Goal: Task Accomplishment & Management: Manage account settings

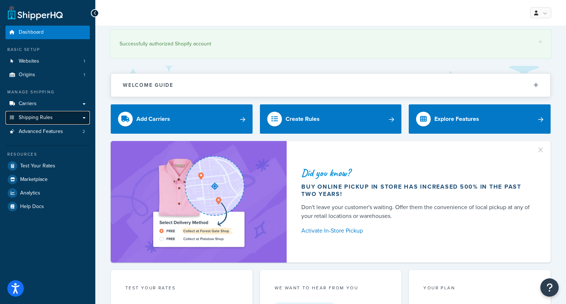
click at [38, 115] on span "Shipping Rules" at bounding box center [36, 118] width 34 height 6
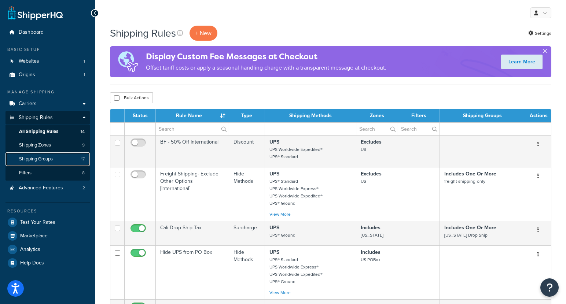
click at [44, 161] on span "Shipping Groups" at bounding box center [36, 159] width 34 height 6
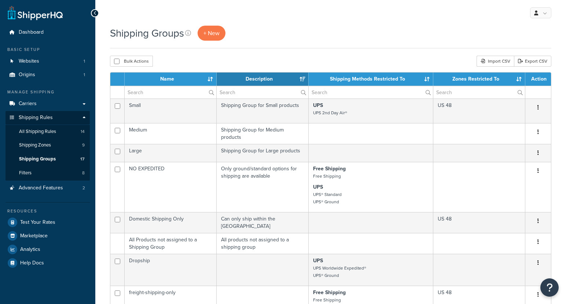
select select "15"
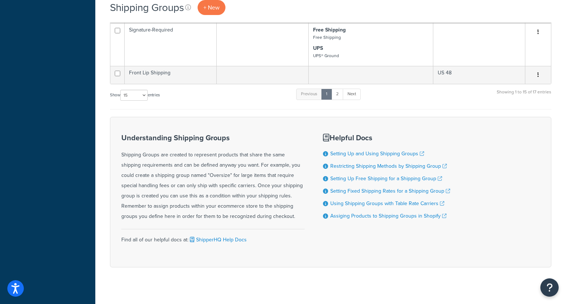
scroll to position [518, 0]
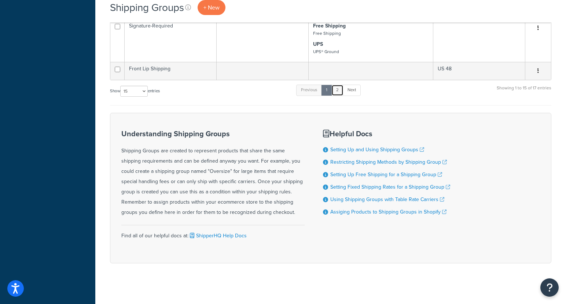
click at [340, 88] on link "2" at bounding box center [337, 90] width 12 height 11
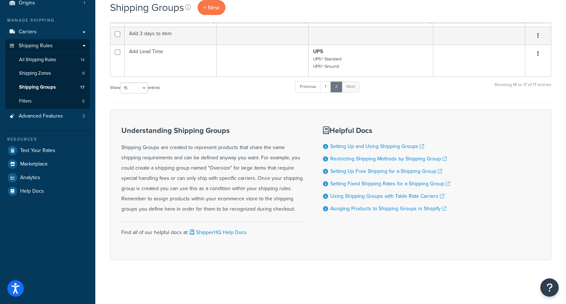
scroll to position [71, 0]
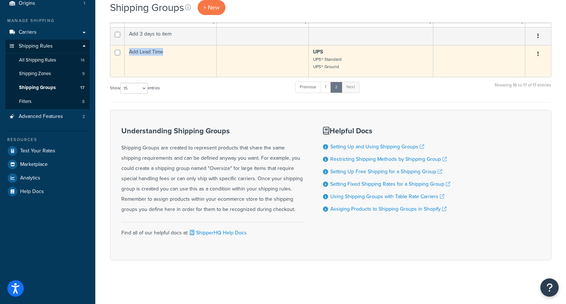
drag, startPoint x: 165, startPoint y: 53, endPoint x: 128, endPoint y: 54, distance: 37.4
click at [128, 54] on td "Add Lead Time" at bounding box center [171, 61] width 92 height 32
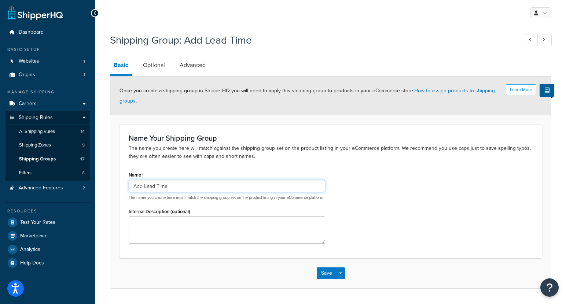
drag, startPoint x: 169, startPoint y: 186, endPoint x: 124, endPoint y: 185, distance: 44.4
click at [124, 185] on div "Name Add Lead Time The name you create here must match the shipping group set o…" at bounding box center [226, 209] width 207 height 79
